Goal: Contribute content: Add original content to the website for others to see

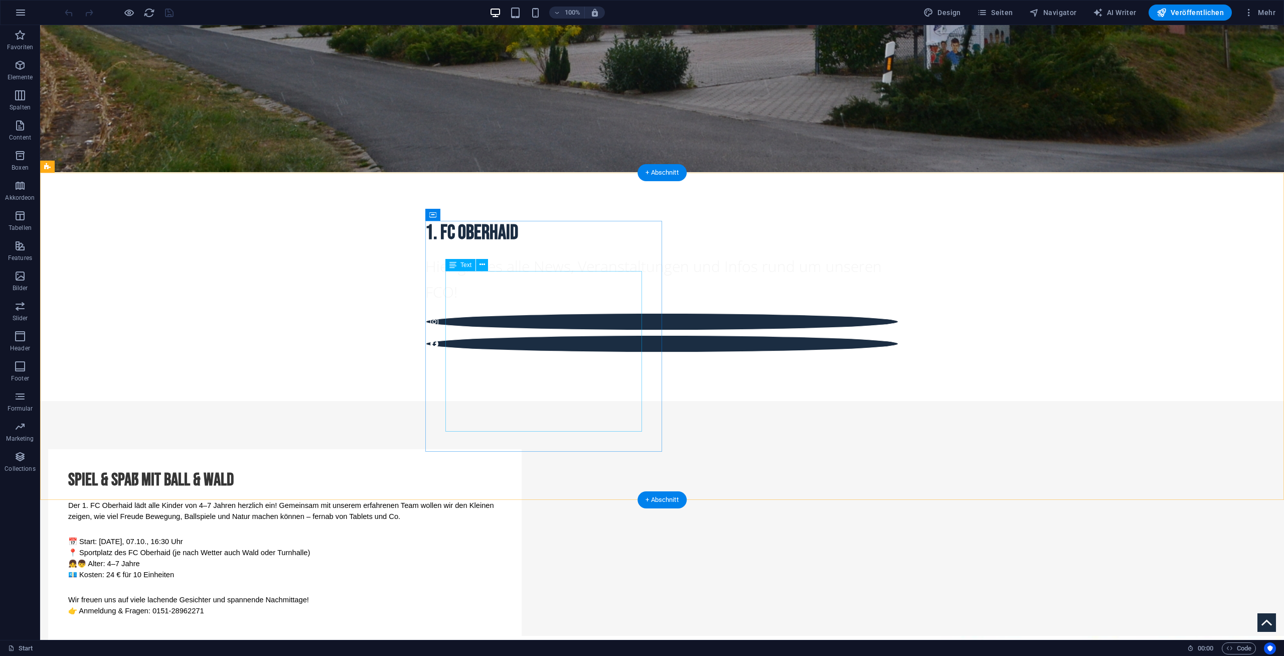
scroll to position [409, 0]
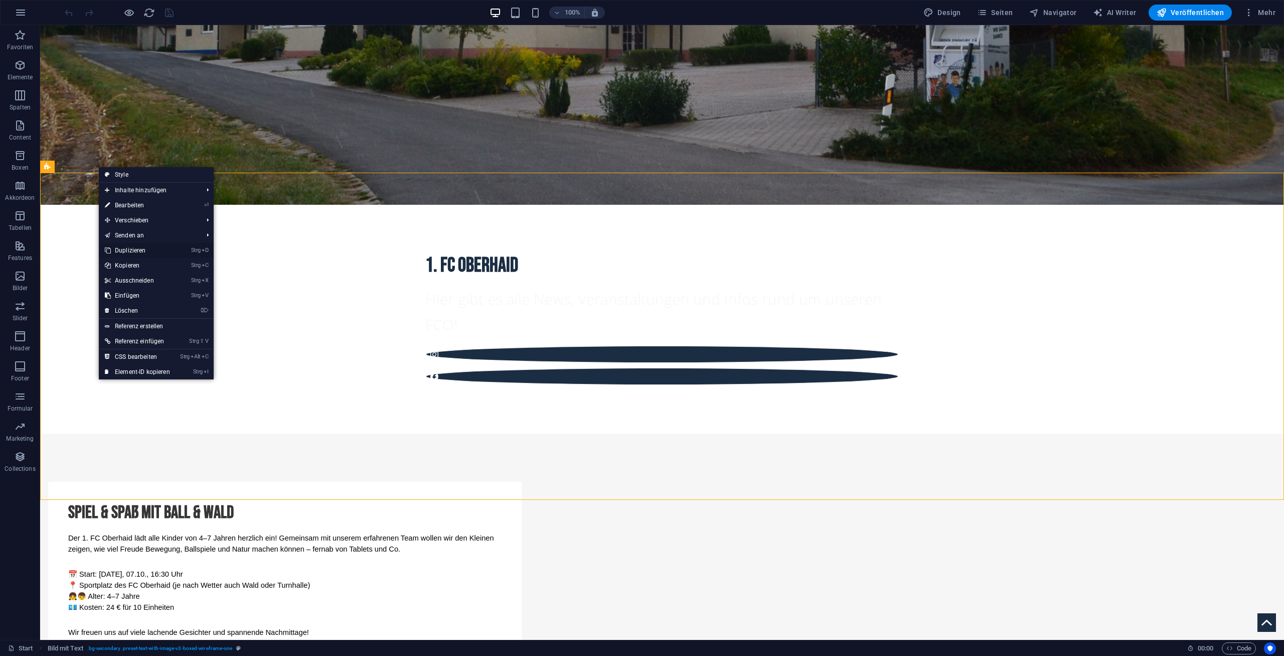
drag, startPoint x: 139, startPoint y: 251, endPoint x: 126, endPoint y: 232, distance: 23.2
click at [139, 251] on link "Strg D Duplizieren" at bounding box center [137, 250] width 77 height 15
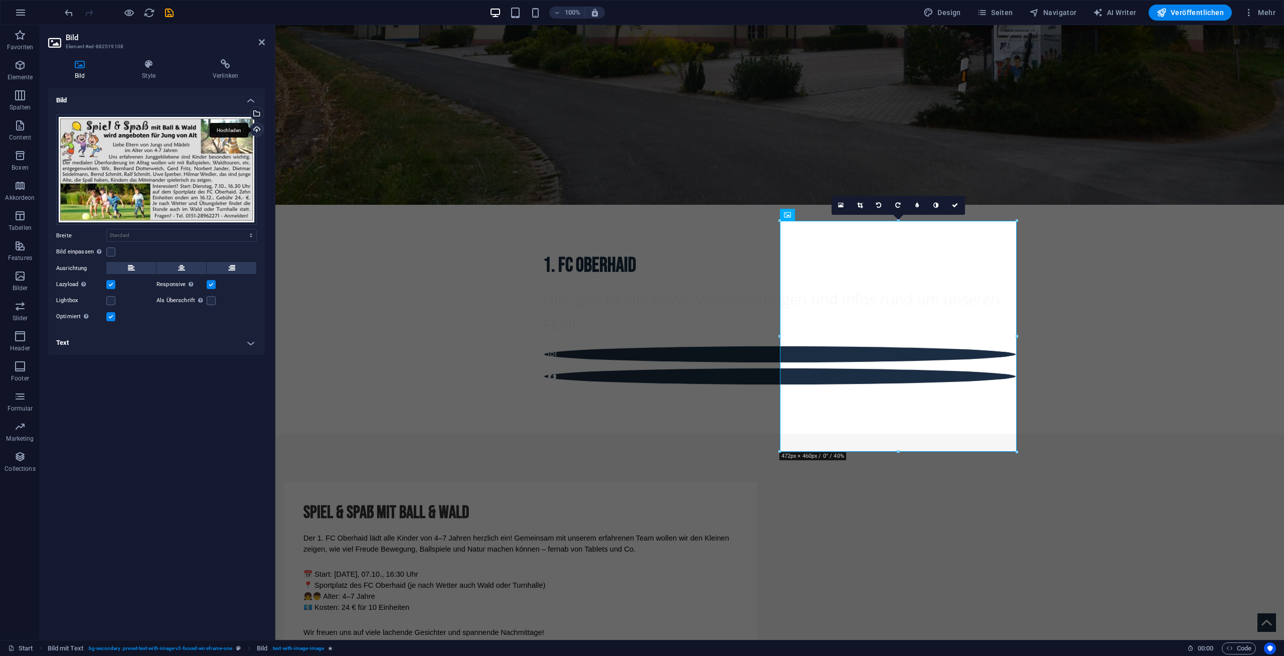
click at [254, 128] on div "Hochladen" at bounding box center [255, 130] width 15 height 15
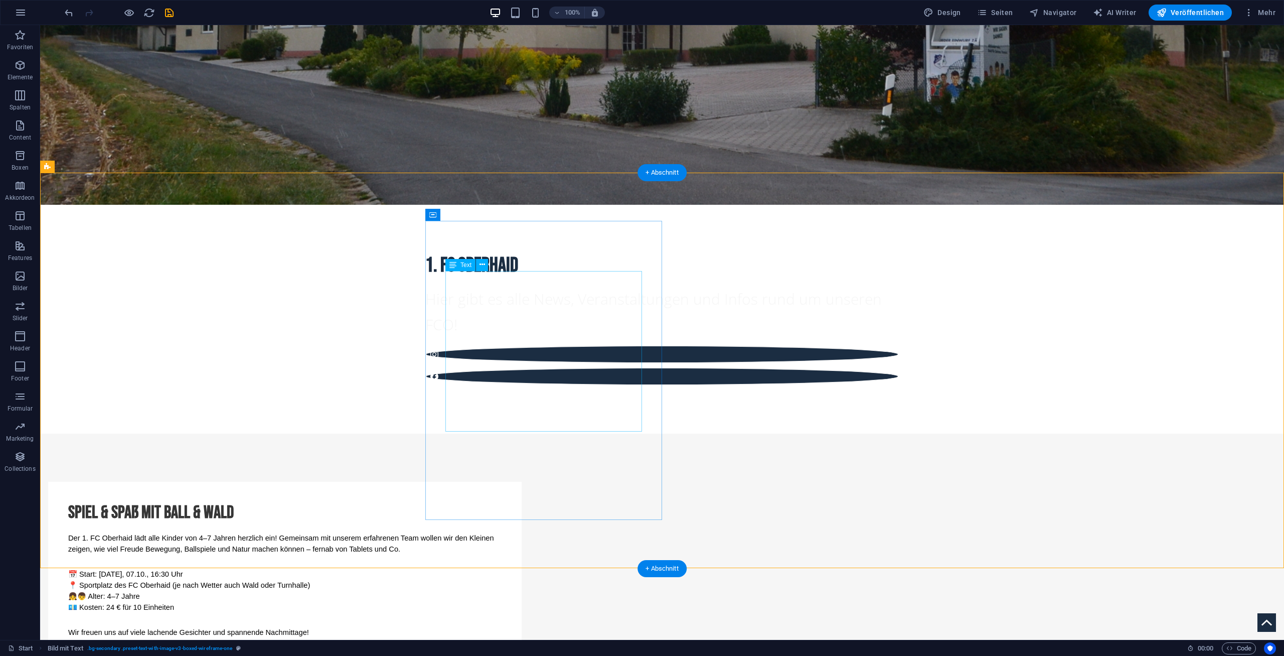
click at [502, 532] on div "Der 1. FC Oberhaid lädt alle Kinder von 4–7 Jahren herzlich ein! Gemeinsam mit …" at bounding box center [284, 590] width 433 height 116
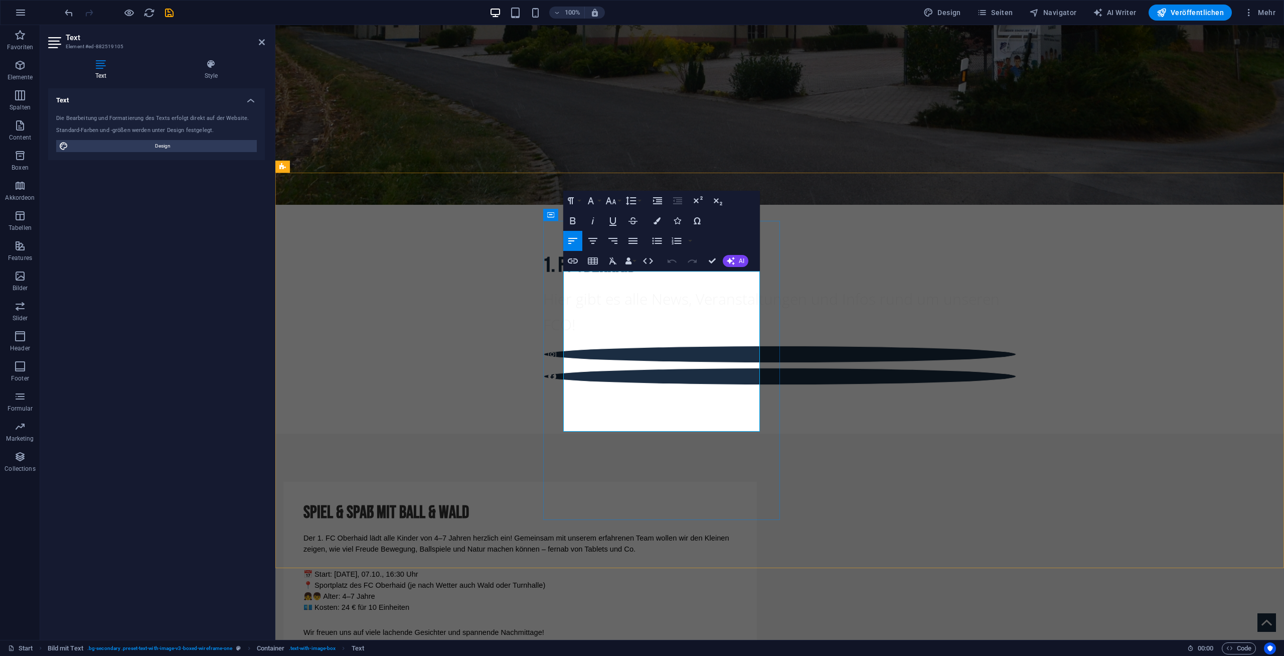
click at [666, 532] on p "Der 1. FC Oberhaid lädt alle Kinder von 4–7 Jahren herzlich ein! Gemeinsam mit …" at bounding box center [519, 543] width 433 height 22
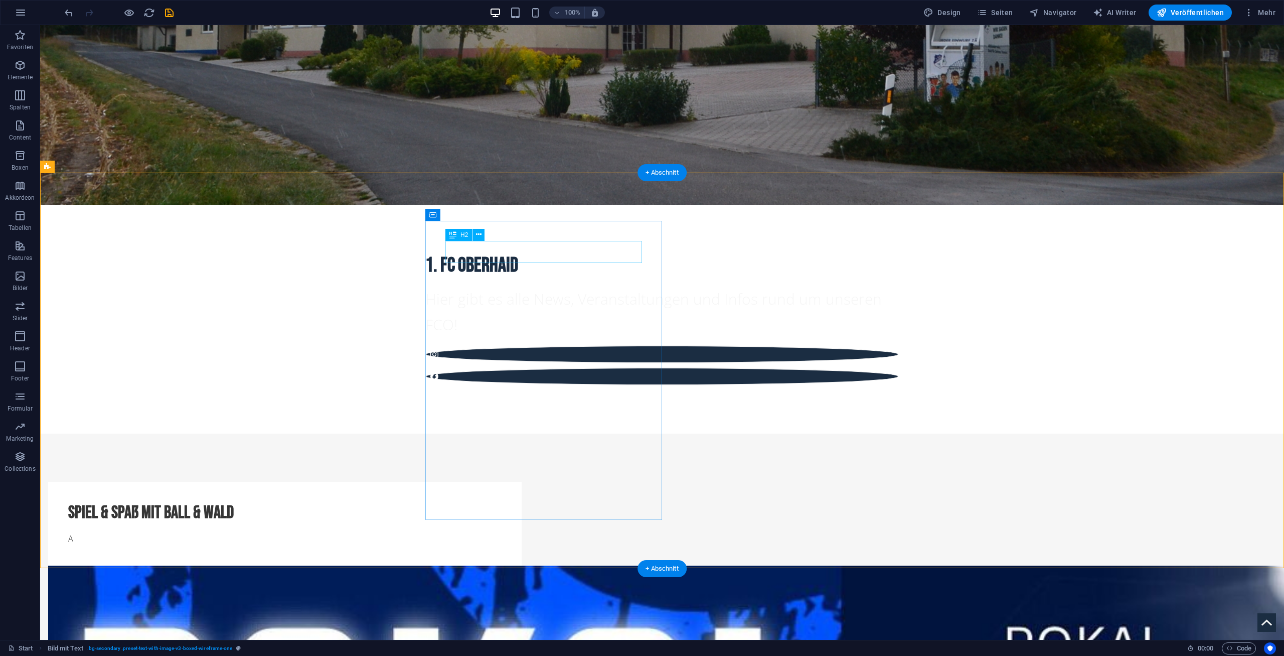
click at [502, 502] on div "Spiel & Spaß mit Ball & Wald" at bounding box center [284, 513] width 433 height 22
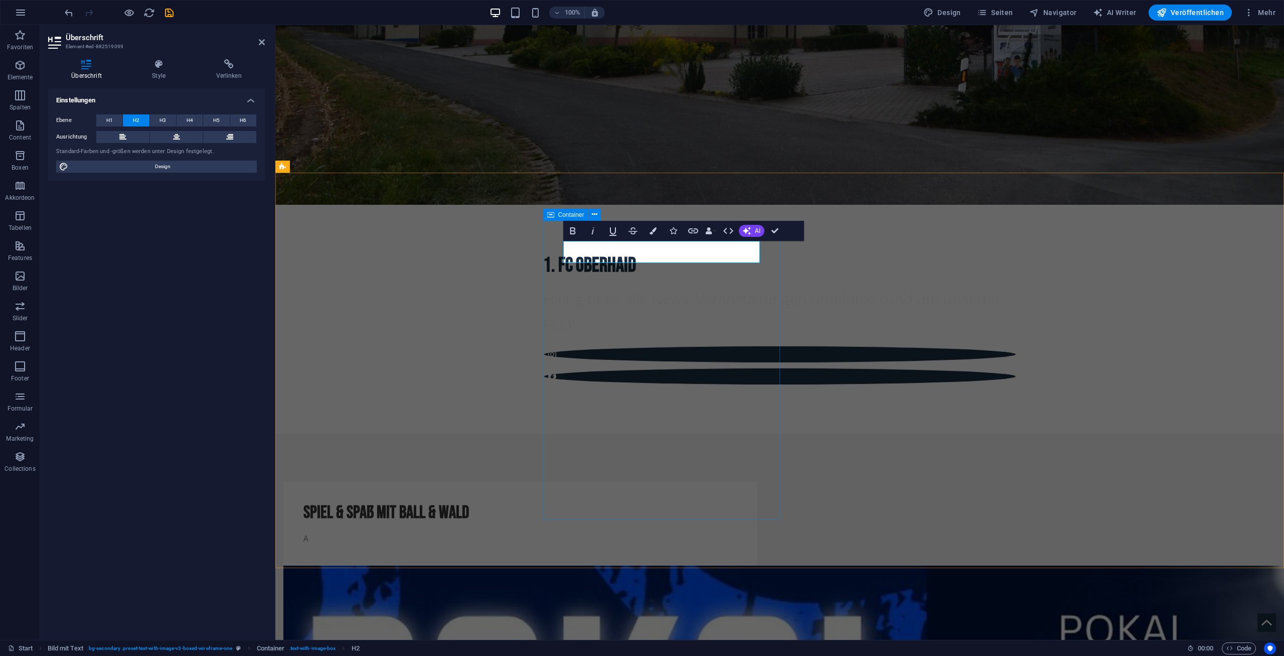
click at [547, 482] on div "Spiel & Spaß mit Ball & Wald A" at bounding box center [519, 524] width 473 height 84
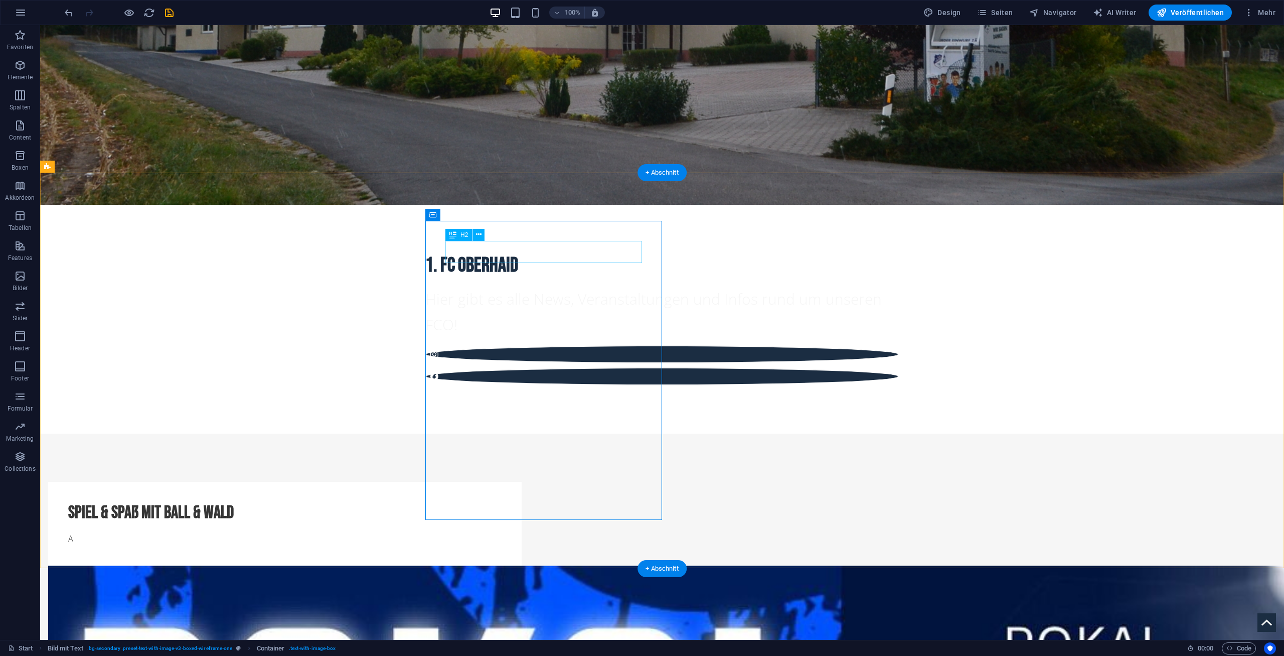
click at [502, 502] on div "Spiel & Spaß mit Ball & Wald" at bounding box center [284, 513] width 433 height 22
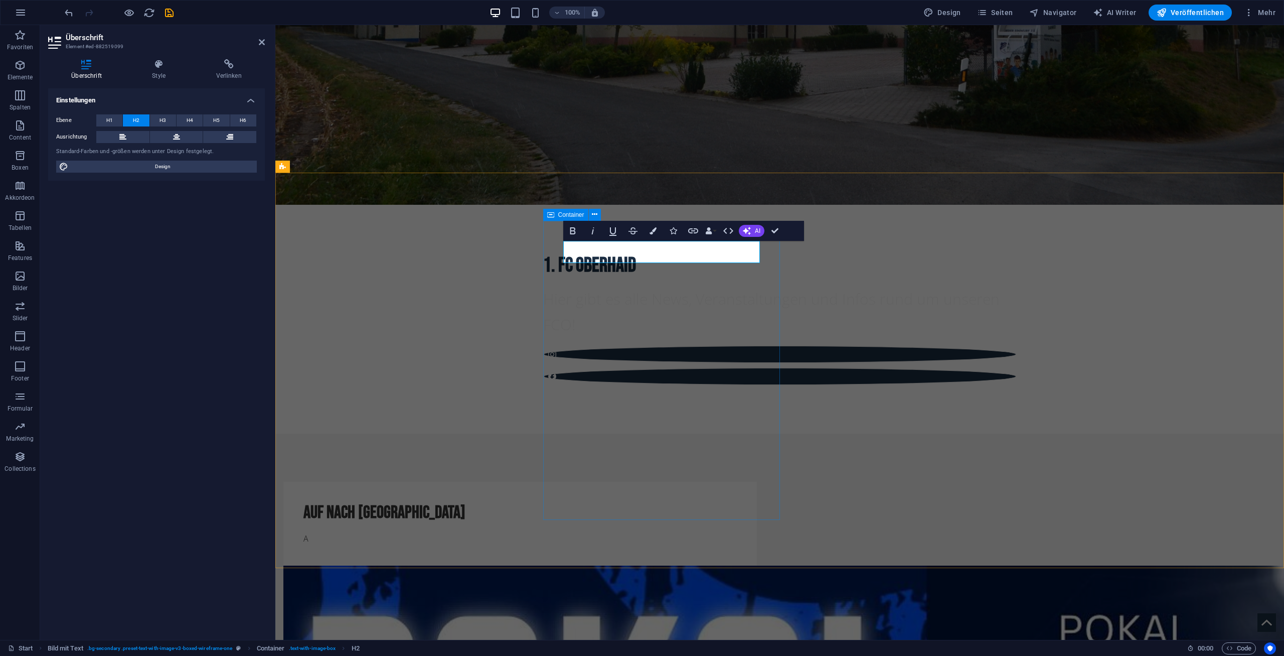
click at [620, 482] on div "Auf nach [GEOGRAPHIC_DATA] A" at bounding box center [519, 524] width 473 height 84
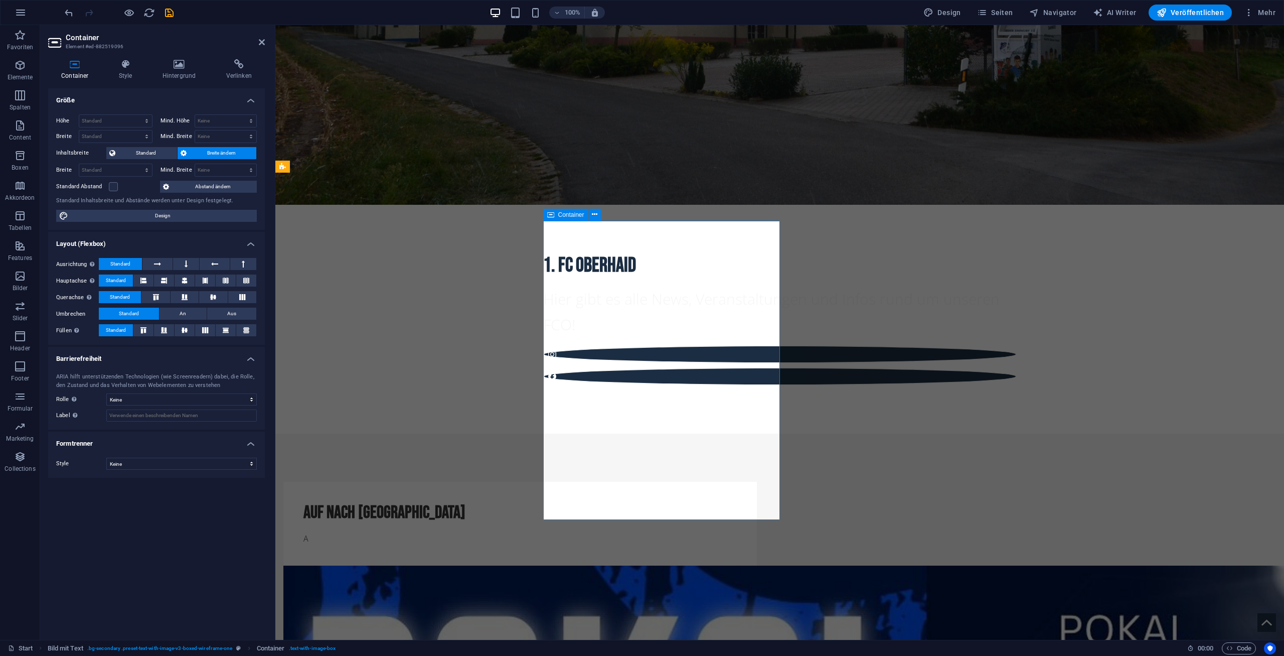
click at [590, 482] on div "Auf nach [GEOGRAPHIC_DATA] A" at bounding box center [519, 524] width 473 height 84
click at [585, 532] on div "A" at bounding box center [519, 539] width 433 height 14
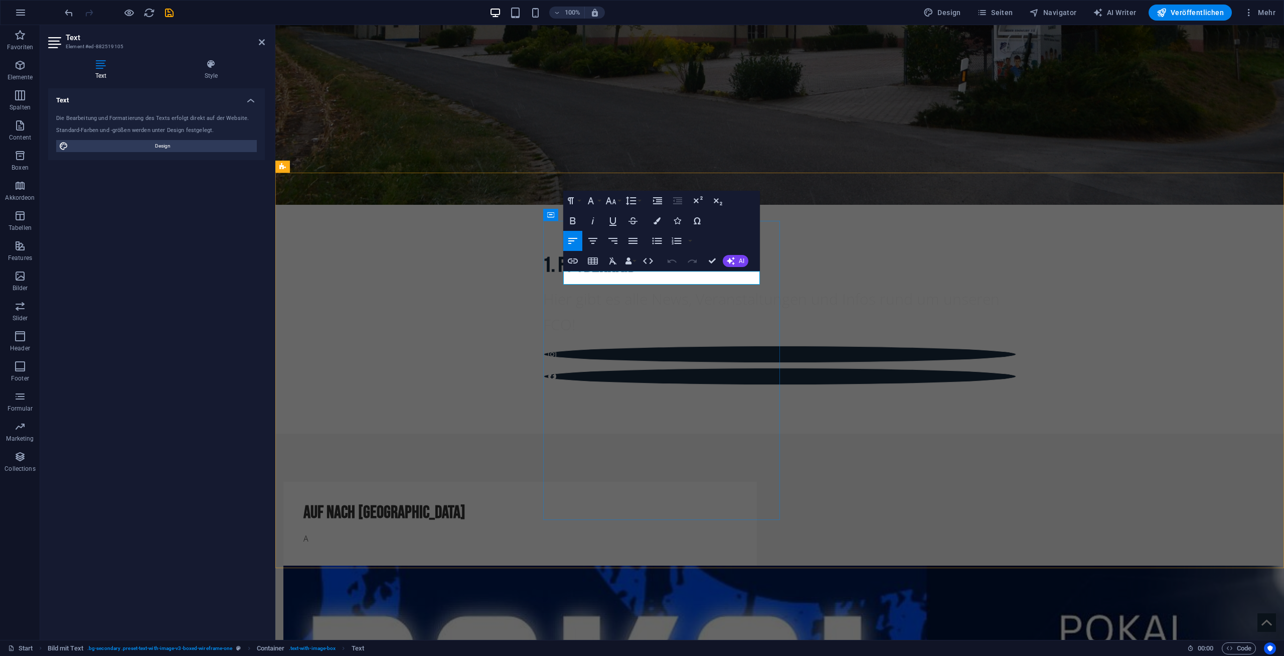
click at [591, 532] on p "A" at bounding box center [519, 539] width 433 height 14
click at [597, 532] on p "A" at bounding box center [519, 539] width 433 height 14
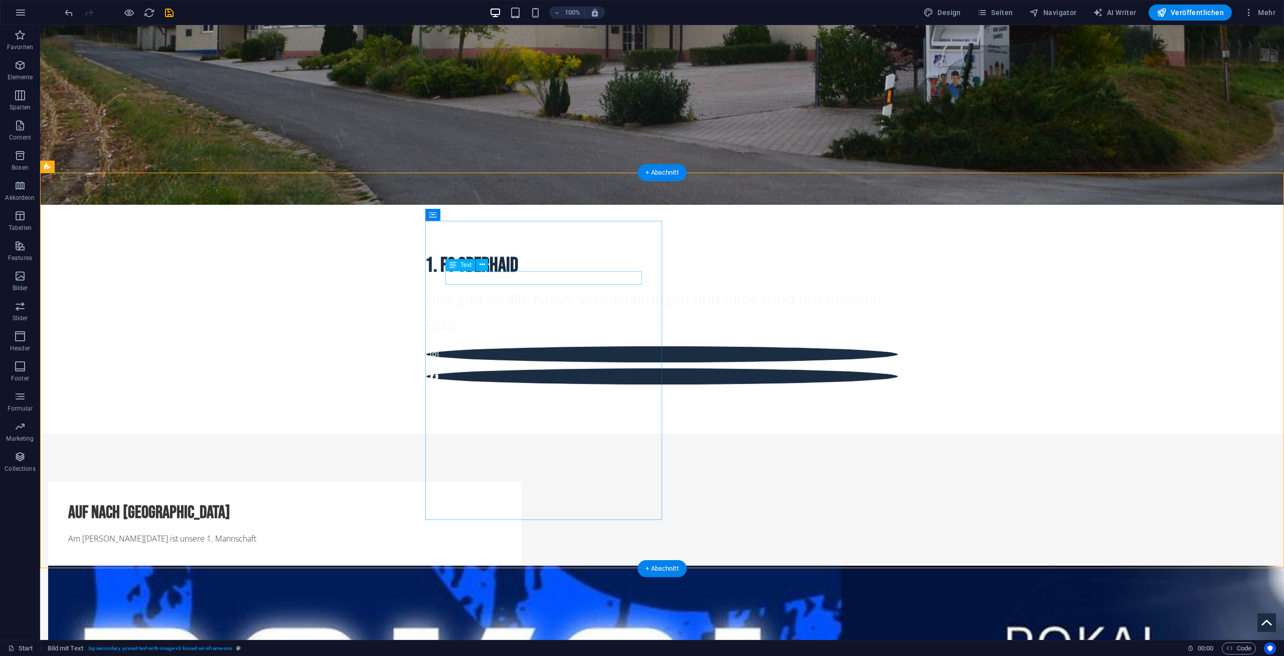
click at [502, 532] on div "Am [PERSON_NAME][DATE] ist unsere 1. Mannschaft" at bounding box center [284, 539] width 433 height 14
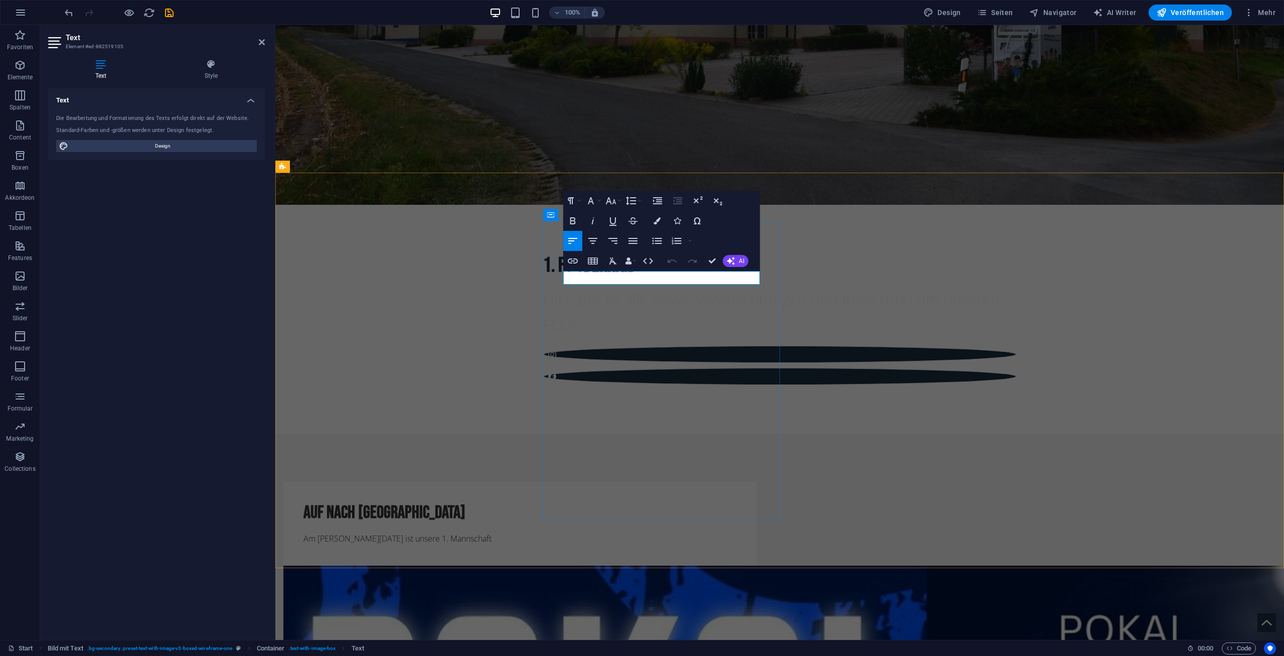
click at [737, 532] on p "Am [PERSON_NAME][DATE] ist unsere 1. Mannschaft" at bounding box center [519, 539] width 433 height 14
click at [631, 243] on icon "button" at bounding box center [632, 241] width 9 height 6
click at [737, 532] on p "Am [PERSON_NAME][DATE] ist unsere 1. Mannschaft" at bounding box center [519, 539] width 433 height 14
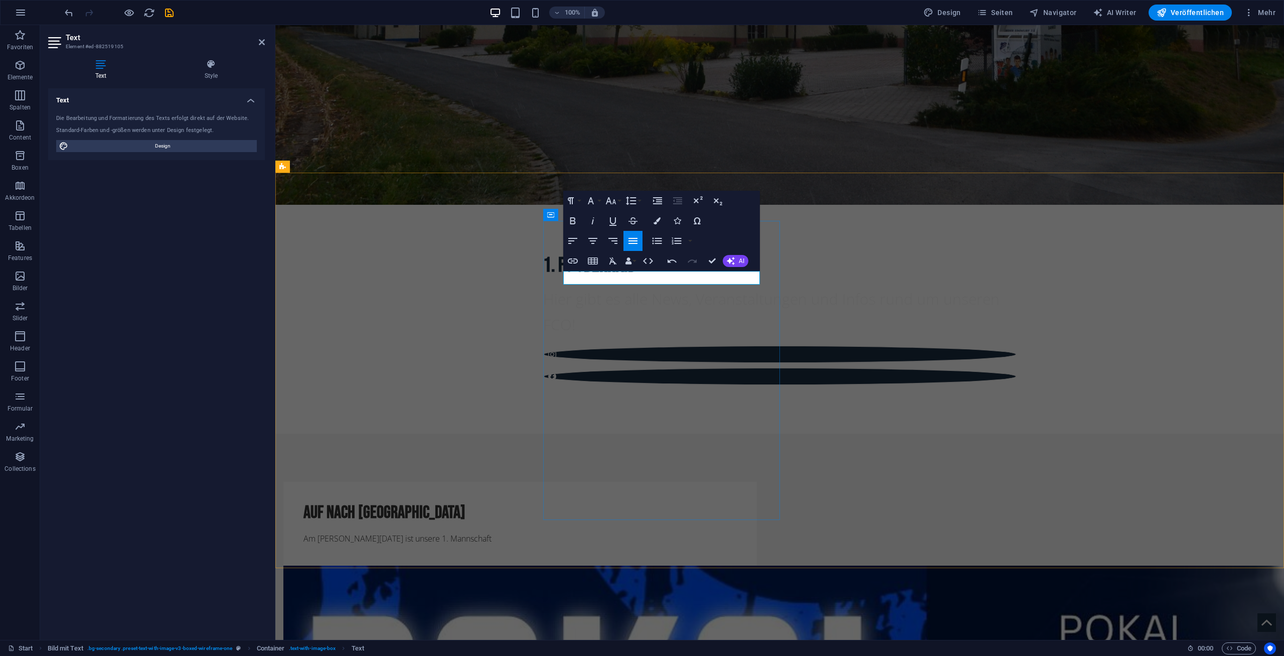
click at [737, 532] on p "Am [PERSON_NAME][DATE] ist unsere 1. Mannschaft" at bounding box center [519, 539] width 433 height 14
click at [683, 532] on p "Am [PERSON_NAME][DATE] ist unsere 1. Mannschaft im Halbfinale des Kreispokals" at bounding box center [519, 539] width 433 height 14
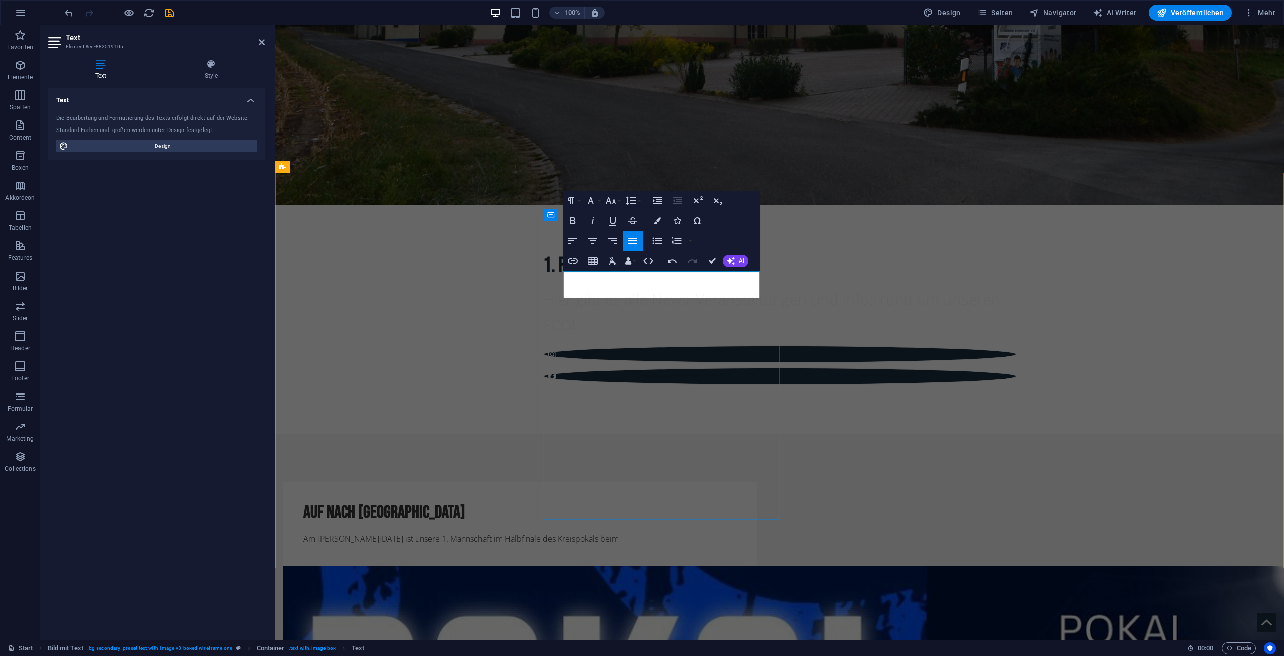
click at [713, 532] on p "Am [PERSON_NAME][DATE] ist unsere 1. Mannschaft im Halbfinale des Kreispokals b…" at bounding box center [519, 539] width 433 height 14
click at [716, 532] on p "Am [PERSON_NAME][DATE] ist unsere 1. Mannschaft im Halbfinale des Kreispokals b…" at bounding box center [519, 539] width 433 height 14
click at [720, 532] on p "Am [PERSON_NAME][DATE] ist unsere 1. Mannschaft im Halbfinale des Kreispokals b…" at bounding box center [519, 539] width 433 height 14
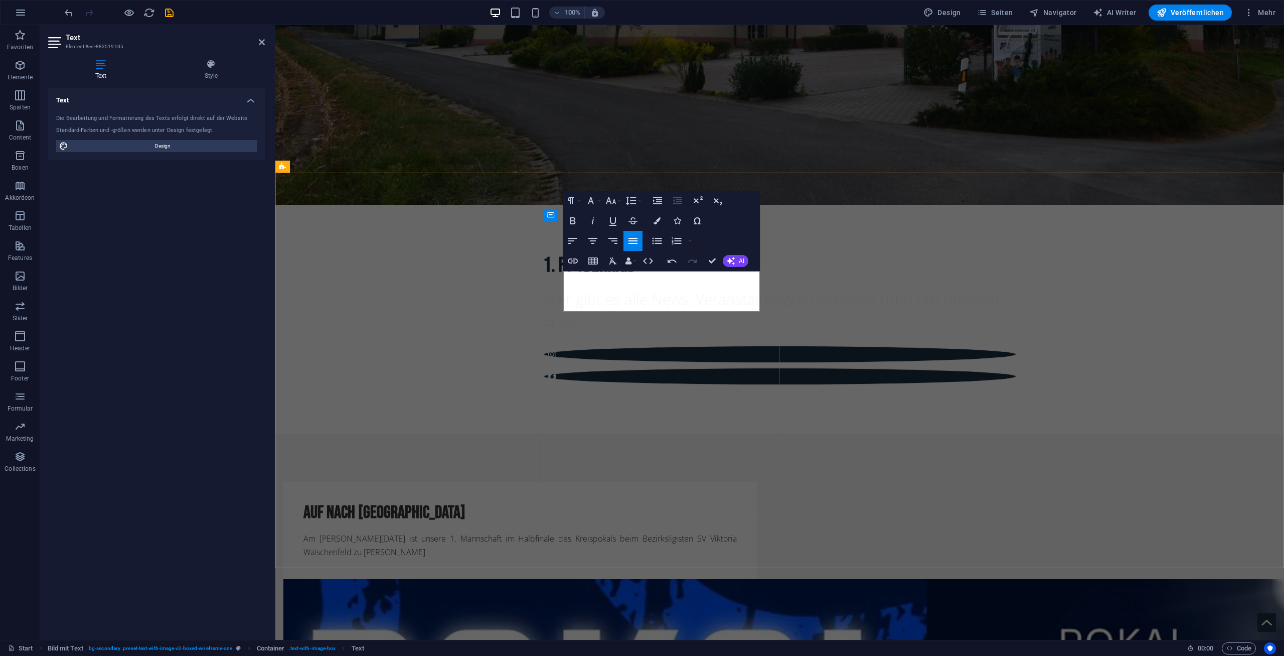
click at [698, 532] on p "Am [PERSON_NAME][DATE] ist unsere 1. Mannschaft im Halbfinale des Kreispokals b…" at bounding box center [519, 545] width 433 height 27
click at [702, 532] on p "Am [PERSON_NAME][DATE] ist unsere 1. Mannschaft im Halbfinale des Kreispokals b…" at bounding box center [519, 545] width 433 height 27
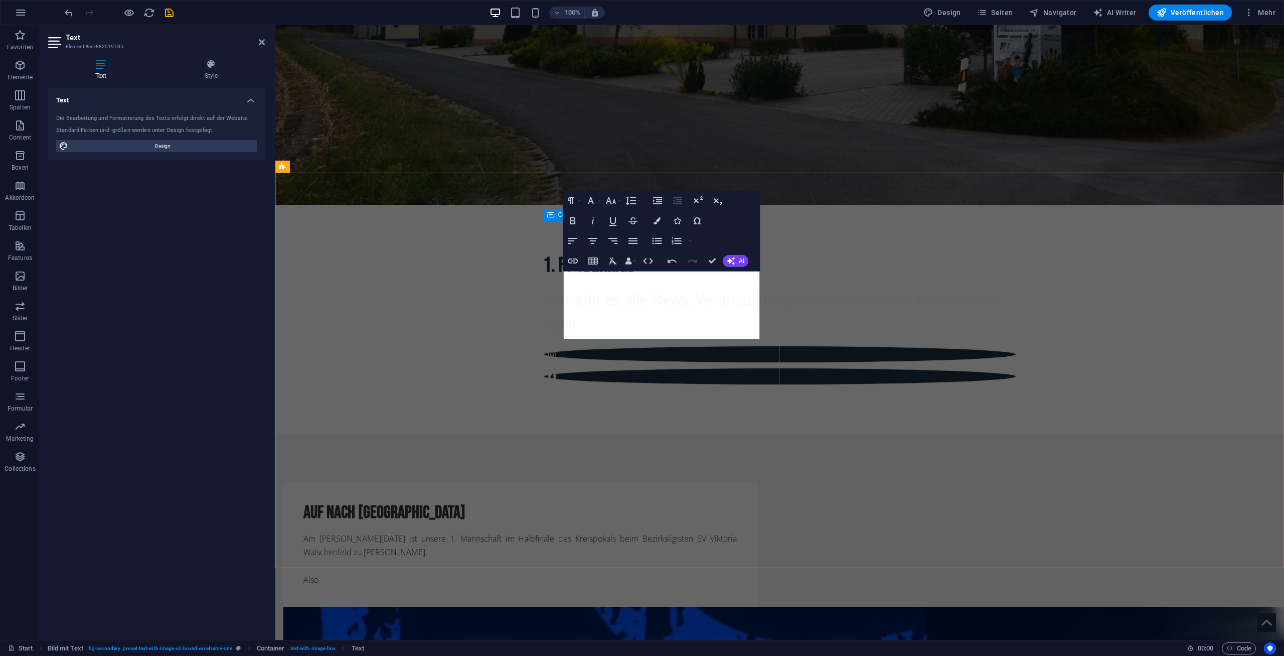
click at [628, 573] on p "Also" at bounding box center [519, 580] width 433 height 14
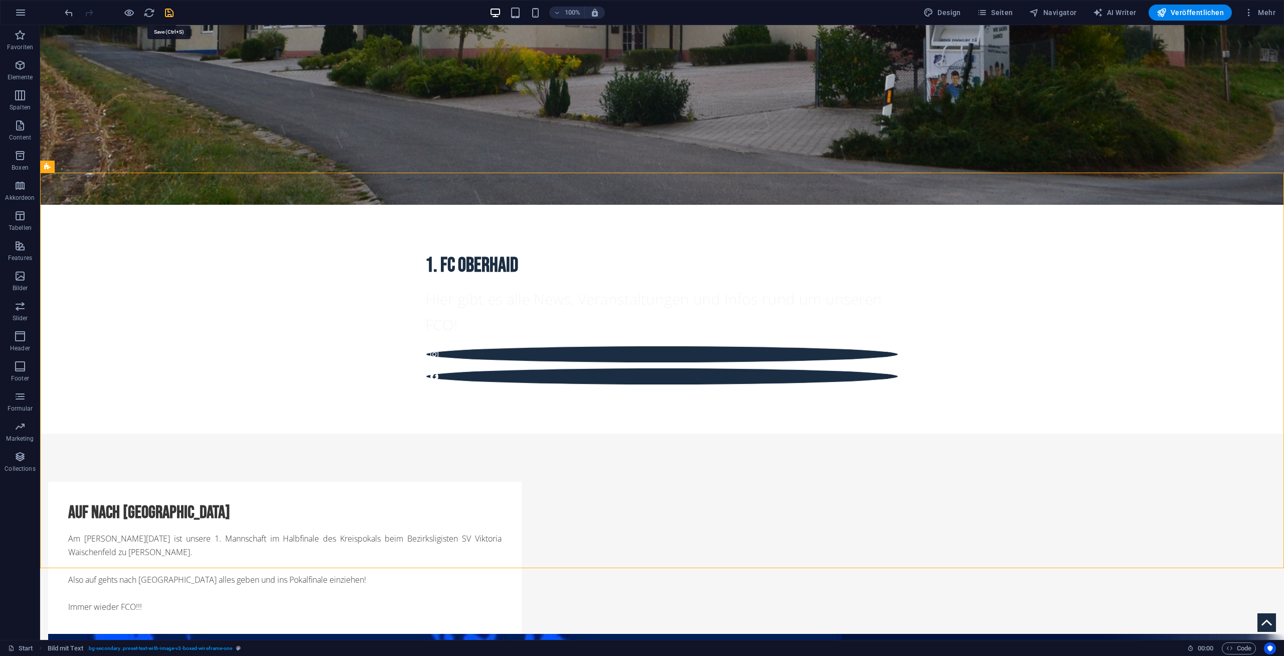
click at [165, 10] on icon "save" at bounding box center [170, 13] width 12 height 12
checkbox input "false"
click at [1177, 10] on span "Veröffentlichen" at bounding box center [1190, 13] width 67 height 10
